Goal: Task Accomplishment & Management: Complete application form

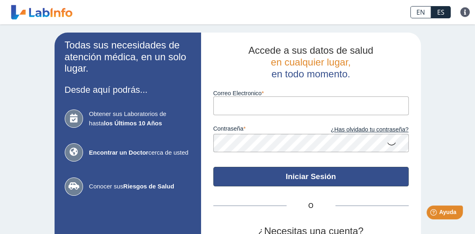
click at [304, 177] on button "Iniciar Sesión" at bounding box center [310, 177] width 195 height 20
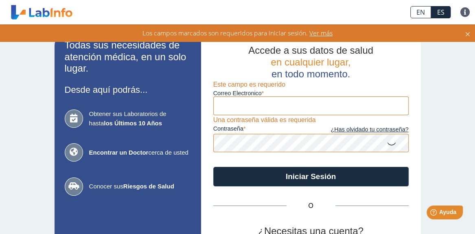
drag, startPoint x: 78, startPoint y: 119, endPoint x: 83, endPoint y: 118, distance: 5.8
click at [79, 119] on icon at bounding box center [74, 118] width 18 height 18
click at [96, 115] on span "Obtener sus Laboratorios de hasta los Últimos 10 Años" at bounding box center [140, 118] width 102 height 18
click at [74, 151] on icon at bounding box center [74, 152] width 18 height 18
click at [74, 189] on icon at bounding box center [74, 186] width 18 height 18
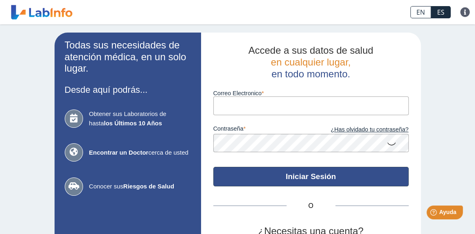
click at [281, 175] on button "Iniciar Sesión" at bounding box center [310, 177] width 195 height 20
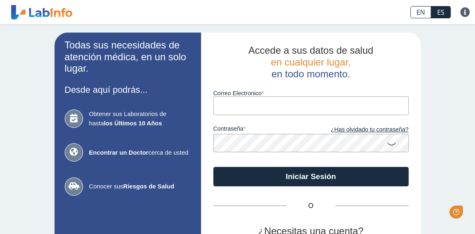
drag, startPoint x: 0, startPoint y: 0, endPoint x: 295, endPoint y: 102, distance: 312.1
click at [295, 102] on input "Correo Electronico" at bounding box center [310, 105] width 195 height 18
click at [285, 108] on input "Correo Electronico" at bounding box center [310, 105] width 195 height 18
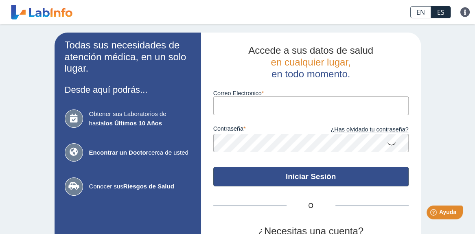
click at [317, 177] on button "Iniciar Sesión" at bounding box center [310, 177] width 195 height 20
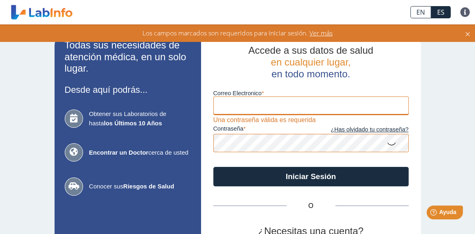
click at [259, 104] on input "Correo Electronico" at bounding box center [310, 105] width 195 height 18
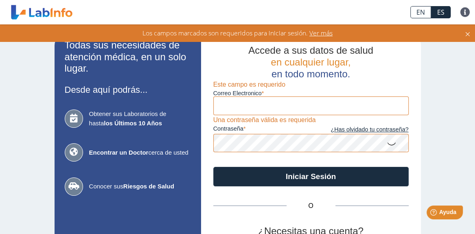
click at [299, 210] on span "O" at bounding box center [310, 206] width 49 height 10
click at [324, 31] on span "Ver más" at bounding box center [320, 32] width 25 height 9
